Goal: Navigation & Orientation: Find specific page/section

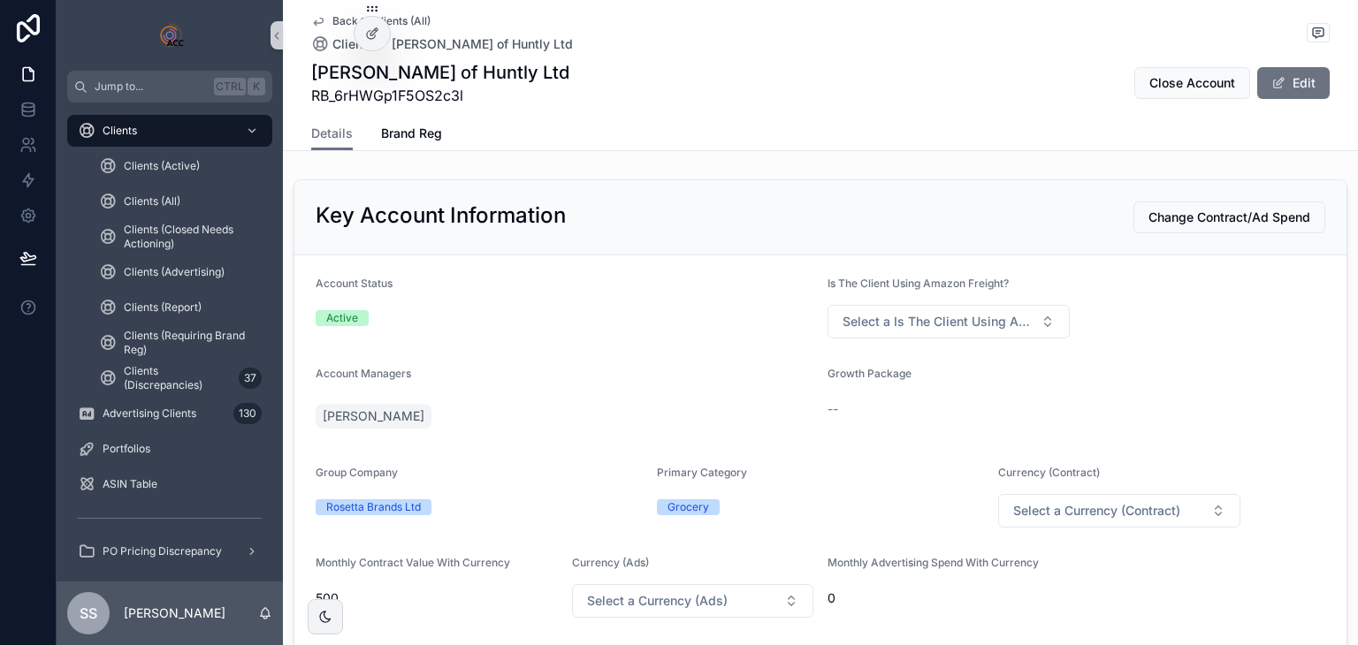
drag, startPoint x: 0, startPoint y: 0, endPoint x: 327, endPoint y: 22, distance: 327.9
click at [332, 22] on span "Back to Clients (All)" at bounding box center [381, 21] width 98 height 14
